Goal: Transaction & Acquisition: Purchase product/service

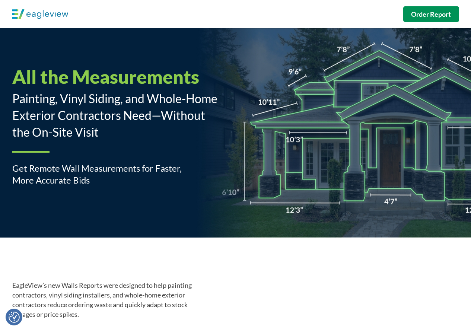
click at [439, 17] on strong "Order Report" at bounding box center [431, 14] width 40 height 8
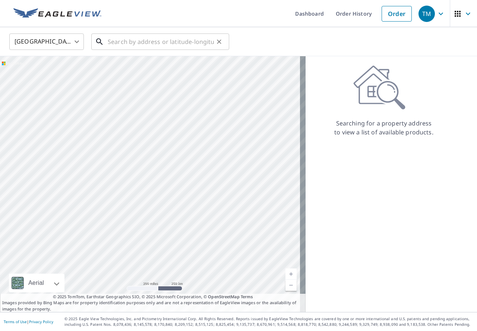
click at [126, 44] on input "text" at bounding box center [161, 41] width 106 height 21
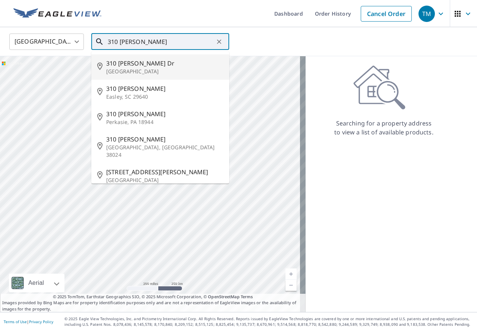
click at [126, 63] on span "310 [PERSON_NAME] Dr" at bounding box center [164, 63] width 117 height 9
type input "[STREET_ADDRESS][PERSON_NAME]"
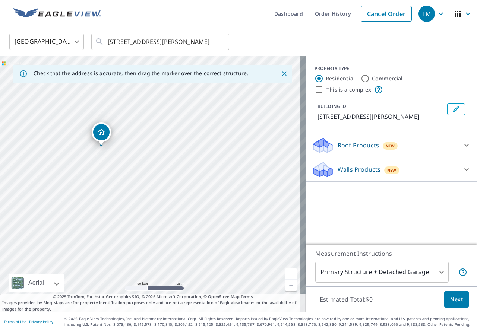
click at [400, 178] on div "Walls Products New" at bounding box center [384, 170] width 146 height 18
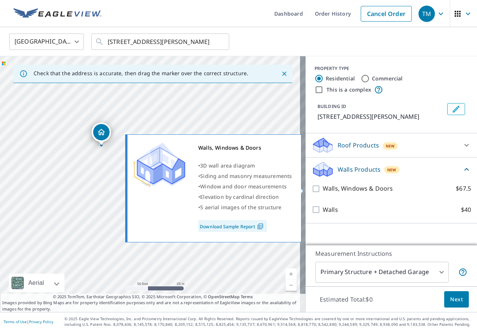
click at [312, 189] on input "Walls, Windows & Doors $67.5" at bounding box center [316, 188] width 11 height 9
checkbox input "true"
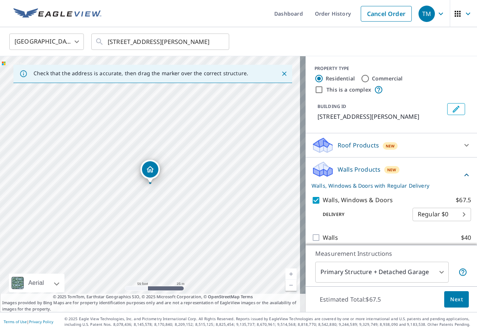
click at [372, 269] on body "TM TM Dashboard Order History Cancel Order TM [GEOGRAPHIC_DATA] [GEOGRAPHIC_DAT…" at bounding box center [238, 165] width 477 height 331
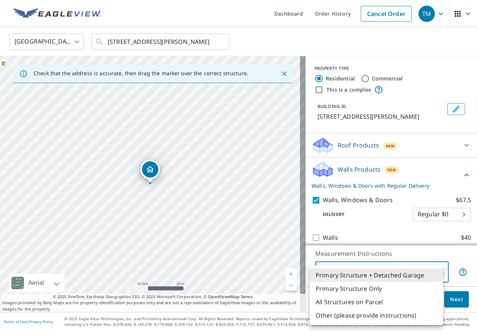
click at [347, 298] on li "All Structures on Parcel" at bounding box center [376, 301] width 133 height 13
type input "3"
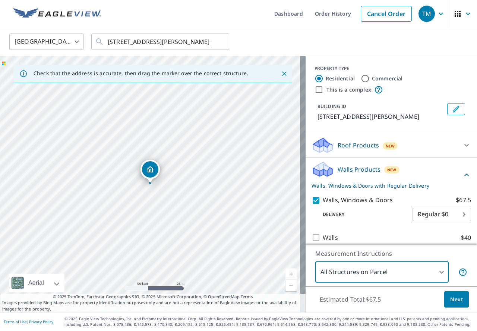
click at [450, 301] on span "Next" at bounding box center [456, 299] width 13 height 9
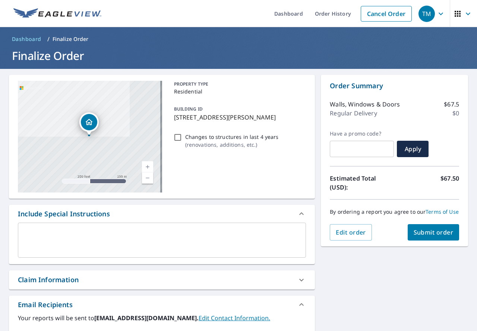
click at [180, 139] on input "Changes to structures in last 4 years ( renovations, additions, etc. )" at bounding box center [177, 137] width 9 height 9
checkbox input "true"
click at [419, 237] on span "Submit order" at bounding box center [433, 232] width 40 height 8
